Goal: Task Accomplishment & Management: Use online tool/utility

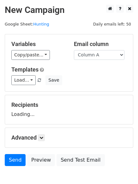
scroll to position [36, 0]
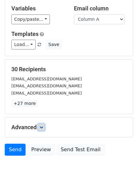
click at [42, 126] on icon at bounding box center [41, 127] width 4 height 4
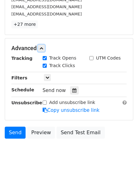
scroll to position [115, 0]
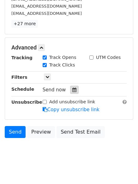
click at [74, 87] on div at bounding box center [74, 90] width 8 height 8
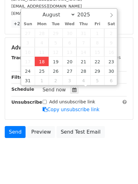
type input "2025-08-18 12:27"
type input "27"
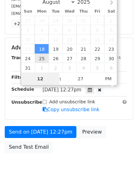
scroll to position [112, 0]
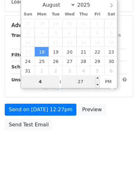
type input "4"
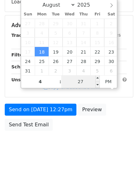
type input "2025-08-18 16:27"
type input "04"
click at [74, 82] on input "27" at bounding box center [80, 81] width 38 height 13
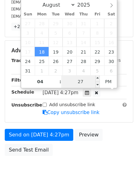
type input "1"
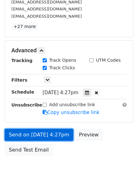
type input "2025-08-18 16:01"
click at [47, 137] on link "Send on Aug 18 at 4:27pm" at bounding box center [39, 135] width 68 height 12
click at [47, 137] on link "Send on Aug 18 at 4:01pm" at bounding box center [39, 135] width 68 height 12
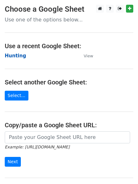
click at [16, 59] on strong "Hunting" at bounding box center [15, 56] width 21 height 6
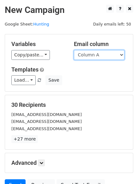
drag, startPoint x: 0, startPoint y: 0, endPoint x: 100, endPoint y: 59, distance: 116.4
click at [98, 57] on select "Column A Column B Column C" at bounding box center [99, 55] width 50 height 10
select select "Column B"
click at [74, 50] on select "Column A Column B Column C" at bounding box center [99, 55] width 50 height 10
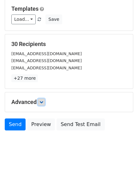
click at [43, 101] on icon at bounding box center [41, 102] width 4 height 4
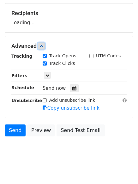
scroll to position [93, 0]
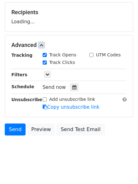
click at [72, 91] on div "Tracking Track Opens UTM Codes Track Clicks Filters Only include spreadsheet ro…" at bounding box center [68, 81] width 115 height 59
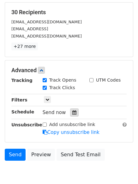
click at [70, 115] on div at bounding box center [74, 112] width 8 height 8
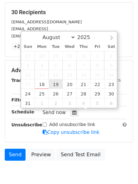
type input "2025-08-19 12:00"
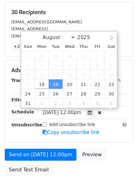
scroll to position [0, 0]
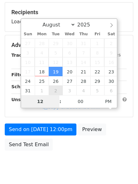
type input "5"
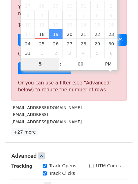
scroll to position [261, 0]
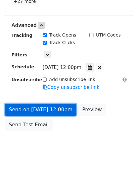
type input "2025-08-19 17:00"
click at [46, 111] on link "Send on Aug 19 at 12:00pm" at bounding box center [40, 110] width 71 height 12
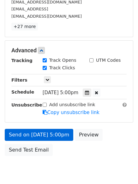
scroll to position [138, 0]
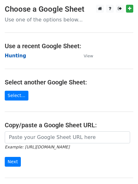
click at [12, 54] on strong "Hunting" at bounding box center [15, 56] width 21 height 6
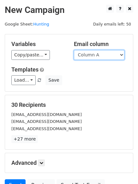
drag, startPoint x: 107, startPoint y: 54, endPoint x: 108, endPoint y: 59, distance: 4.1
click at [107, 54] on select "Column A Column B Column C" at bounding box center [99, 55] width 50 height 10
select select "Column C"
click at [74, 50] on select "Column A Column B Column C" at bounding box center [99, 55] width 50 height 10
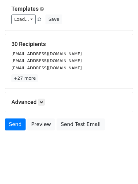
click at [47, 100] on h5 "Advanced" at bounding box center [68, 102] width 115 height 7
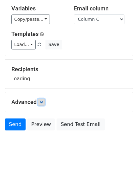
click at [45, 100] on link at bounding box center [41, 102] width 7 height 7
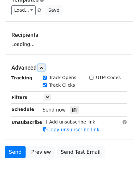
scroll to position [94, 0]
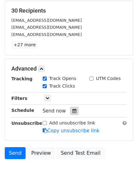
click at [72, 113] on icon at bounding box center [74, 111] width 4 height 4
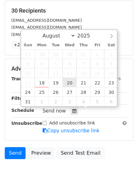
type input "2025-08-20 12:00"
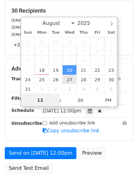
scroll to position [0, 0]
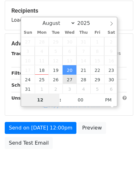
type input "6"
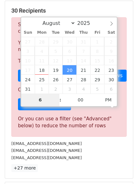
scroll to position [261, 0]
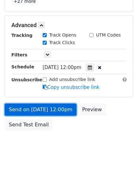
type input "2025-08-20 18:00"
click at [48, 105] on link "Send on Aug 20 at 12:00pm" at bounding box center [40, 110] width 71 height 12
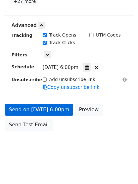
scroll to position [112, 0]
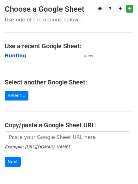
click at [18, 54] on strong "Hunting" at bounding box center [15, 56] width 21 height 6
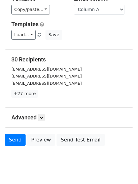
scroll to position [61, 0]
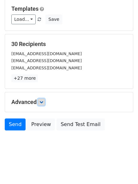
click at [45, 100] on link at bounding box center [41, 102] width 7 height 7
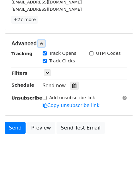
scroll to position [120, 0]
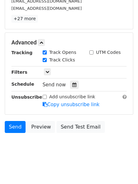
click at [71, 79] on div "Tracking Track Opens UTM Codes Track Clicks Filters Only include spreadsheet ro…" at bounding box center [68, 78] width 115 height 59
click at [66, 90] on div "Tracking Track Opens UTM Codes Track Clicks Filters Only include spreadsheet ro…" at bounding box center [68, 78] width 115 height 59
click at [71, 87] on div at bounding box center [74, 85] width 8 height 8
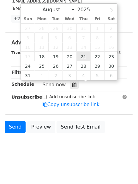
type input "[DATE] 12:00"
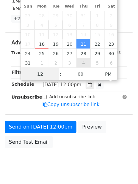
scroll to position [0, 0]
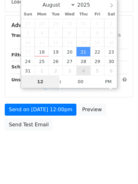
type input "7"
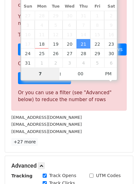
scroll to position [261, 0]
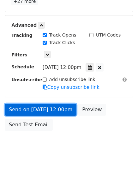
type input "[DATE] 19:00"
click at [42, 109] on link "Send on [DATE] 12:00pm" at bounding box center [40, 110] width 71 height 12
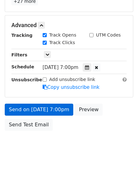
scroll to position [112, 0]
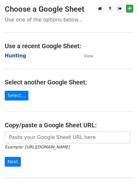
click at [20, 57] on strong "Hunting" at bounding box center [15, 56] width 21 height 6
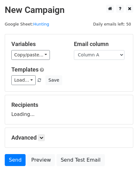
click at [86, 56] on select "Column A Column B Column C" at bounding box center [99, 55] width 50 height 10
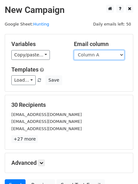
drag, startPoint x: 101, startPoint y: 56, endPoint x: 101, endPoint y: 59, distance: 3.5
click at [101, 56] on select "Column A Column B Column C" at bounding box center [99, 55] width 50 height 10
select select "Column B"
click at [74, 50] on select "Column A Column B Column C" at bounding box center [99, 55] width 50 height 10
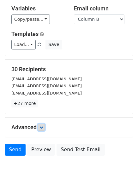
click at [41, 124] on link at bounding box center [41, 127] width 7 height 7
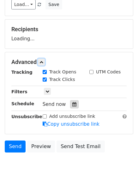
scroll to position [97, 0]
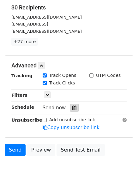
click at [72, 109] on icon at bounding box center [74, 107] width 4 height 4
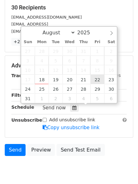
type input "2025-08-22 12:00"
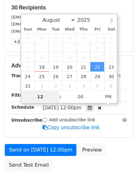
type input "8"
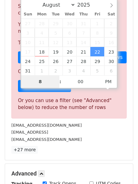
scroll to position [261, 0]
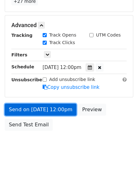
type input "2025-08-22 20:00"
click at [46, 107] on link "Send on Aug 22 at 12:00pm" at bounding box center [40, 110] width 71 height 12
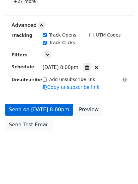
scroll to position [112, 0]
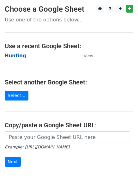
click at [16, 54] on strong "Hunting" at bounding box center [15, 56] width 21 height 6
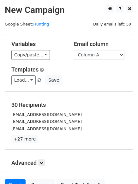
click at [93, 49] on div "Email column Column A Column B Column C" at bounding box center [100, 50] width 62 height 19
click at [91, 58] on select "Column A Column B Column C" at bounding box center [99, 55] width 50 height 10
select select "Column C"
click at [74, 50] on select "Column A Column B Column C" at bounding box center [99, 55] width 50 height 10
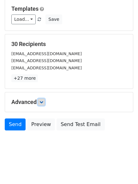
click at [42, 102] on icon at bounding box center [41, 102] width 4 height 4
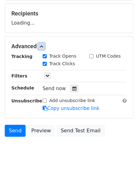
scroll to position [93, 0]
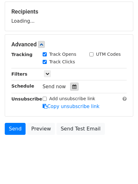
click at [72, 87] on icon at bounding box center [74, 86] width 4 height 4
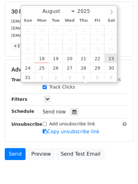
type input "[DATE] 12:00"
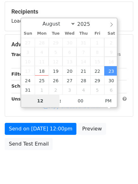
type input "9"
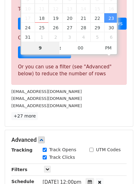
scroll to position [261, 0]
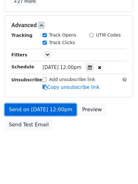
type input "[DATE] 21:00"
click at [45, 106] on link "Send on [DATE] 12:00pm" at bounding box center [40, 110] width 71 height 12
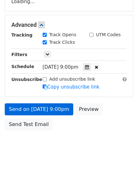
scroll to position [112, 0]
